Goal: Transaction & Acquisition: Download file/media

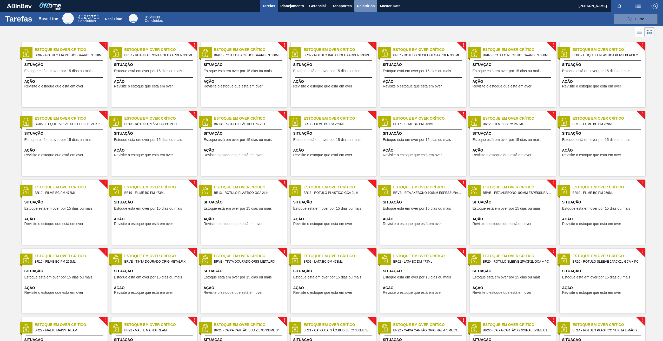
click at [366, 5] on span "Relatórios" at bounding box center [366, 6] width 18 height 6
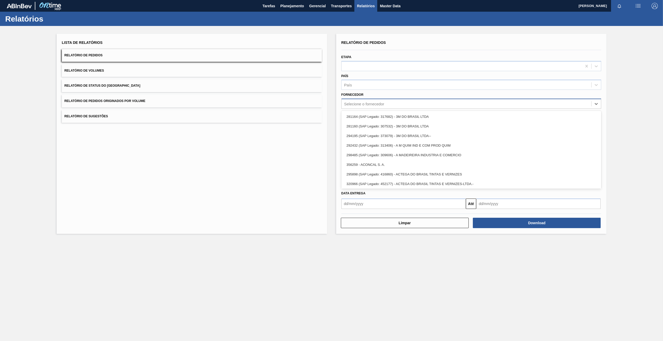
click at [366, 101] on div "Selecione o fornecedor" at bounding box center [467, 104] width 250 height 8
paste input "289877"
type input "289877"
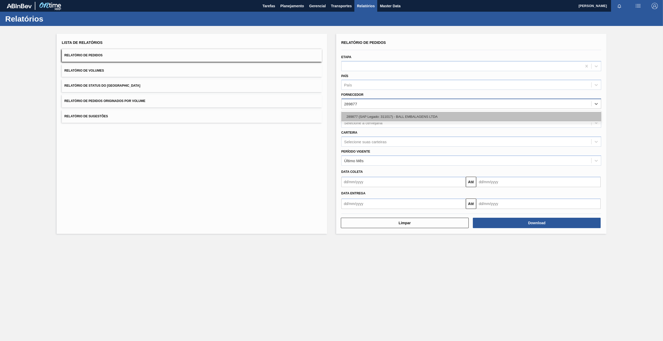
click at [367, 115] on div "289877 (SAP Legado: 311017) - BALL EMBALAGENS LTDA" at bounding box center [471, 117] width 260 height 10
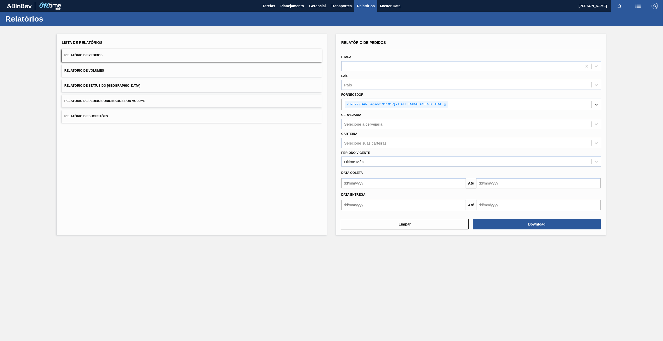
click at [445, 105] on icon at bounding box center [445, 105] width 4 height 4
paste input "280304"
type input "280304"
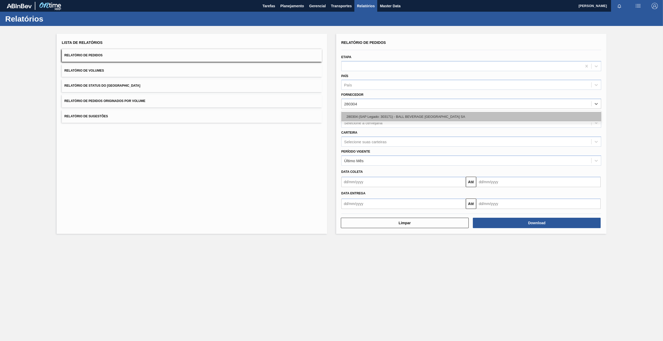
click at [363, 115] on div "280304 (SAP Legado: 303171) - BALL BEVERAGE [GEOGRAPHIC_DATA] SA" at bounding box center [471, 117] width 260 height 10
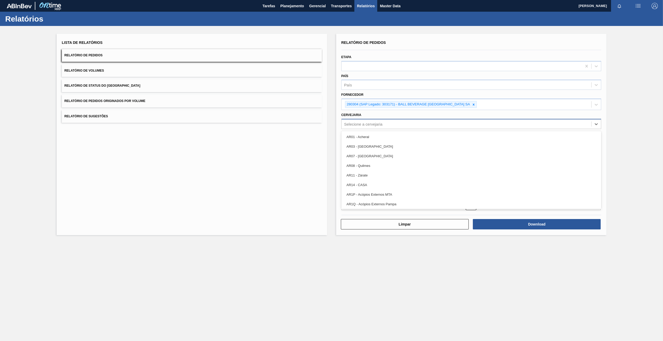
click at [368, 121] on div "Selecione a cervejaria" at bounding box center [467, 124] width 250 height 8
paste input "BR19"
type input "BR19"
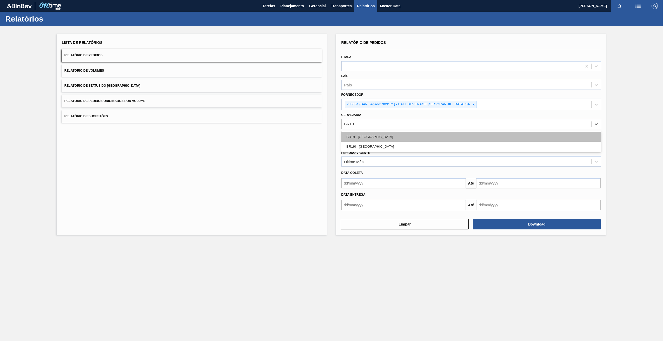
click at [378, 135] on div "BR19 - [GEOGRAPHIC_DATA]" at bounding box center [471, 137] width 260 height 10
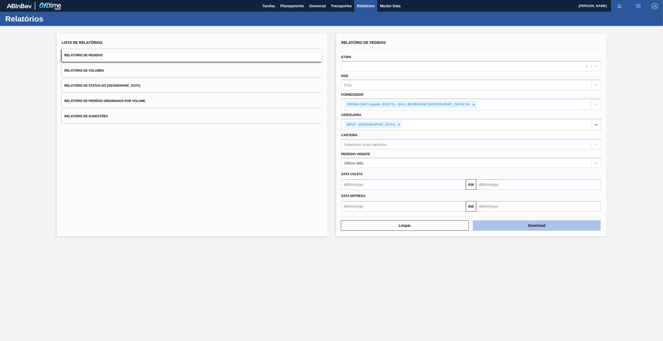
click at [502, 225] on button "Download" at bounding box center [537, 226] width 128 height 10
